Goal: Submit feedback/report problem

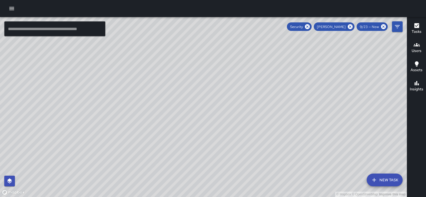
scroll to position [131, 0]
click at [398, 26] on icon "Filters" at bounding box center [397, 26] width 5 height 3
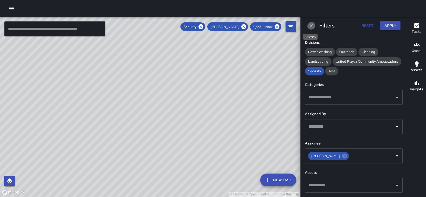
click at [312, 23] on icon "Dismiss" at bounding box center [311, 25] width 5 height 5
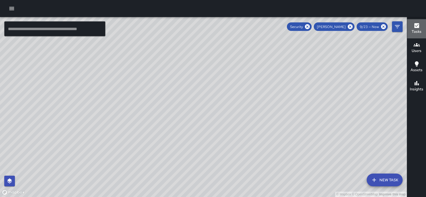
click at [418, 24] on icon "button" at bounding box center [417, 25] width 6 height 6
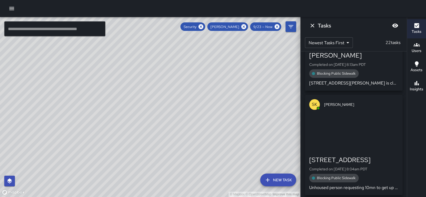
scroll to position [1936, 0]
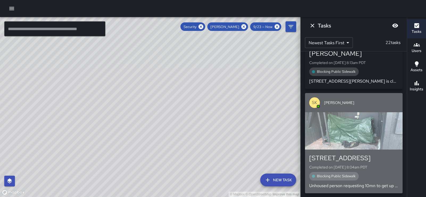
click at [369, 125] on div "button" at bounding box center [354, 130] width 98 height 37
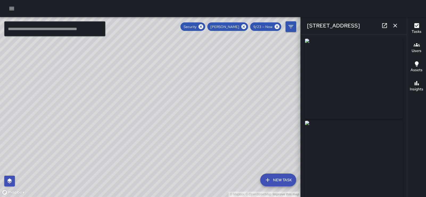
type input "**********"
click at [394, 27] on icon "button" at bounding box center [396, 26] width 4 height 4
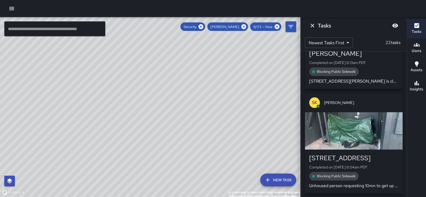
scroll to position [2048, 0]
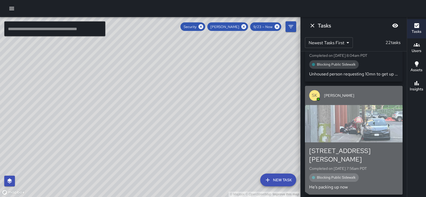
click at [356, 121] on div "button" at bounding box center [354, 123] width 98 height 37
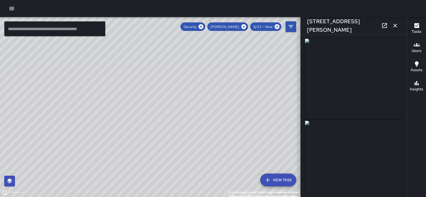
type input "**********"
click at [393, 26] on icon "button" at bounding box center [395, 25] width 6 height 6
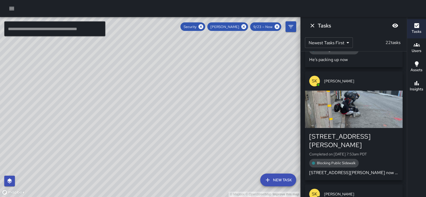
scroll to position [2267, 0]
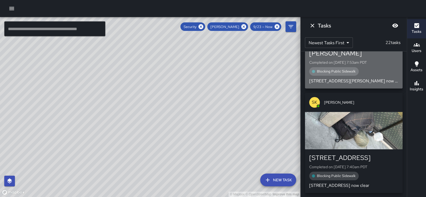
click at [334, 69] on span "Blocking Public Sidewalk" at bounding box center [336, 71] width 45 height 5
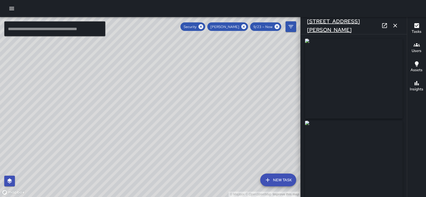
type input "**********"
click at [395, 25] on icon "button" at bounding box center [396, 26] width 4 height 4
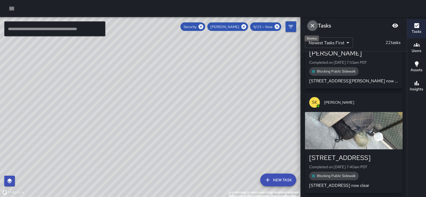
click at [314, 25] on icon "Dismiss" at bounding box center [313, 26] width 4 height 4
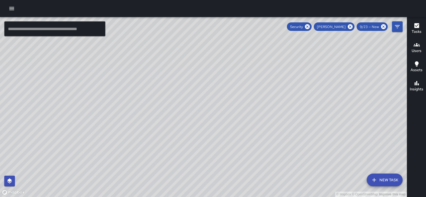
scroll to position [2485, 0]
